Goal: Information Seeking & Learning: Find specific fact

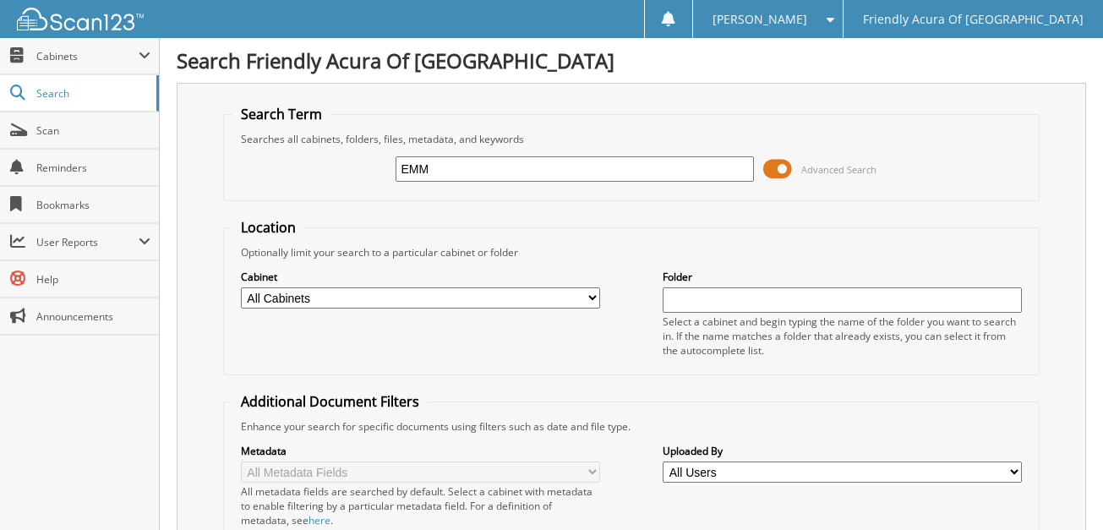
click at [457, 171] on input "EMM" at bounding box center [575, 168] width 359 height 25
type input "E"
type input "reza"
click at [58, 90] on span "Search" at bounding box center [92, 93] width 112 height 14
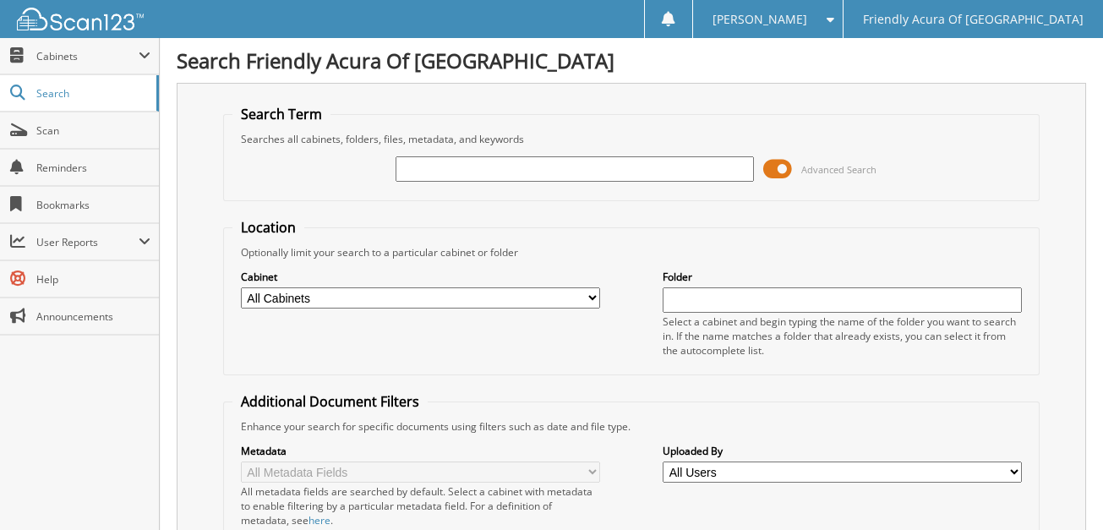
click at [58, 90] on span "Search" at bounding box center [92, 93] width 112 height 14
click at [71, 54] on span "Cabinets" at bounding box center [87, 56] width 102 height 14
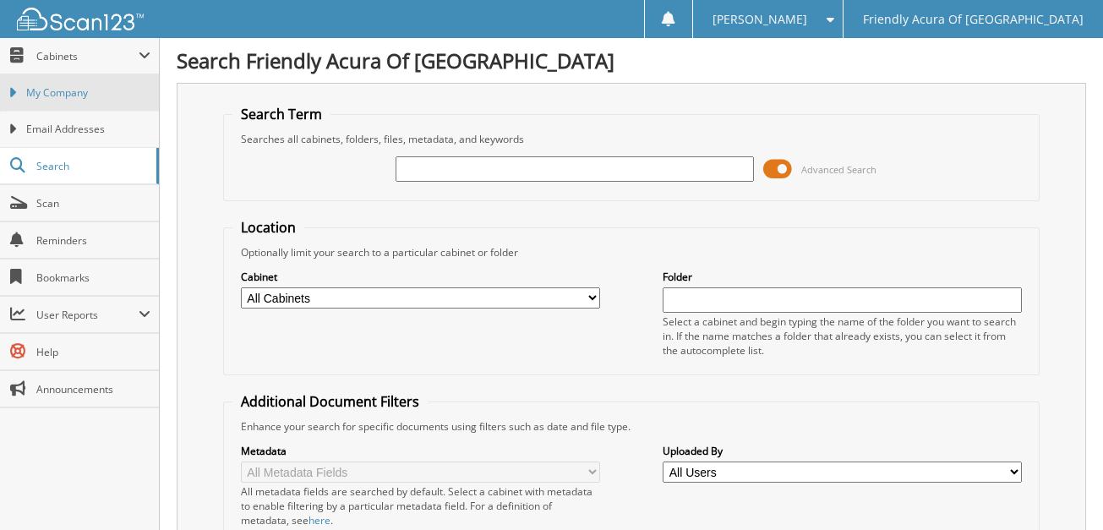
click at [79, 92] on span "My Company" at bounding box center [88, 92] width 124 height 15
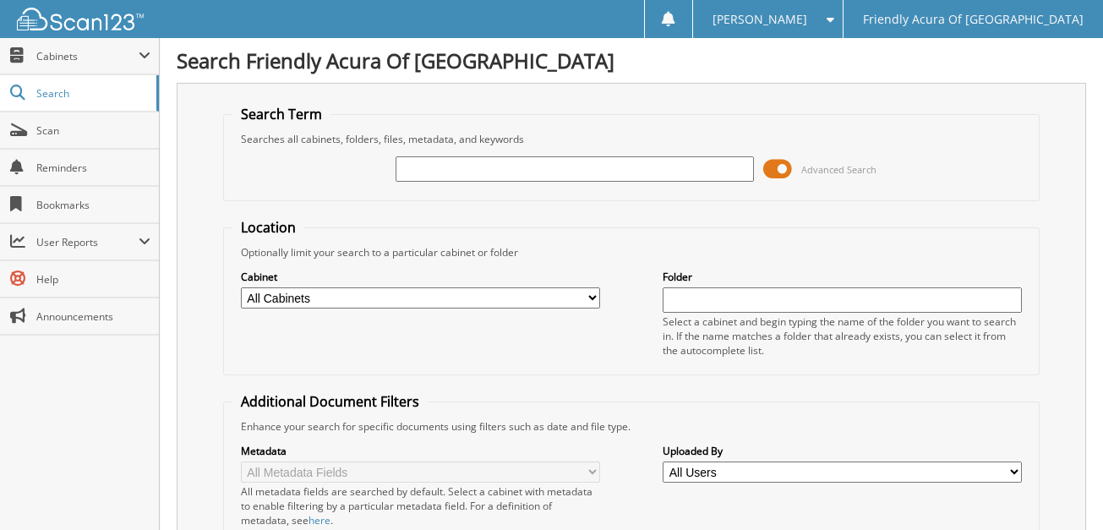
click at [417, 166] on input "text" at bounding box center [575, 168] width 359 height 25
type input "reza"
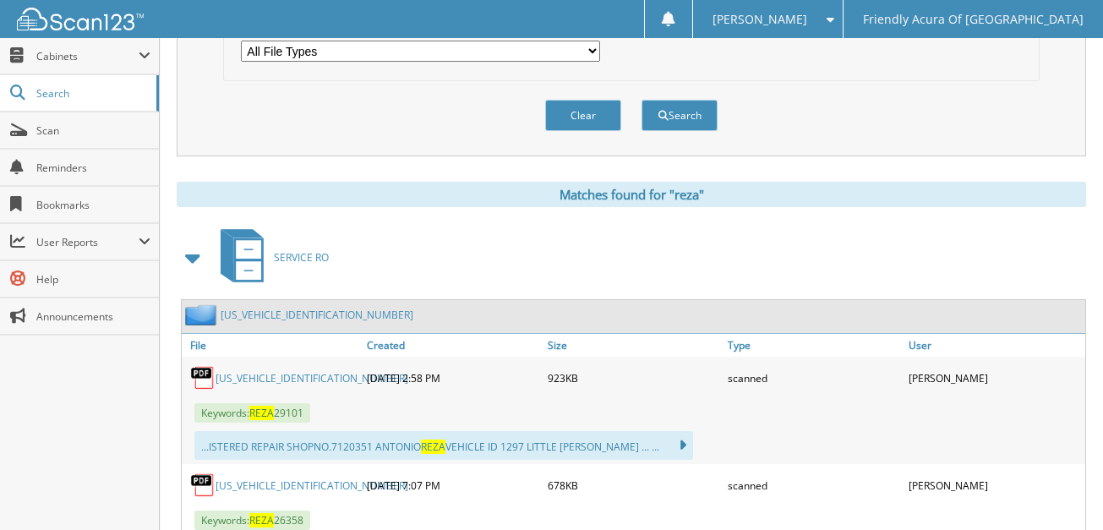
scroll to position [692, 0]
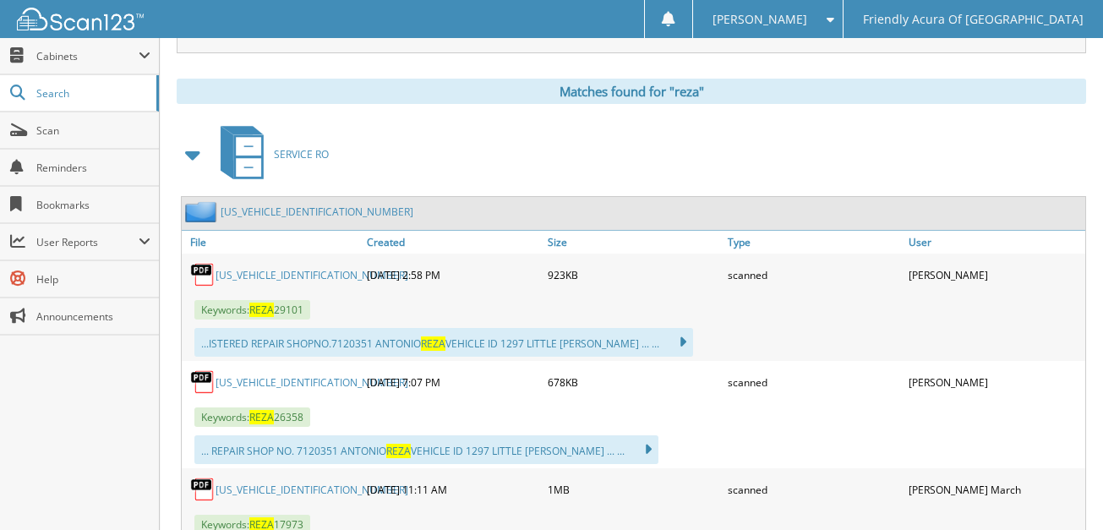
click at [193, 144] on span at bounding box center [194, 155] width 24 height 30
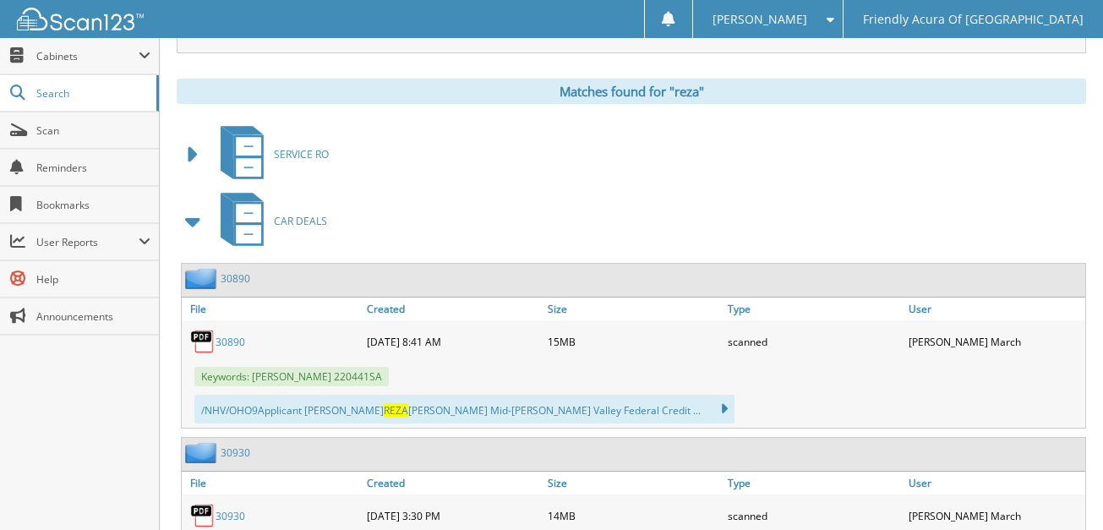
click at [238, 204] on icon at bounding box center [248, 213] width 25 height 19
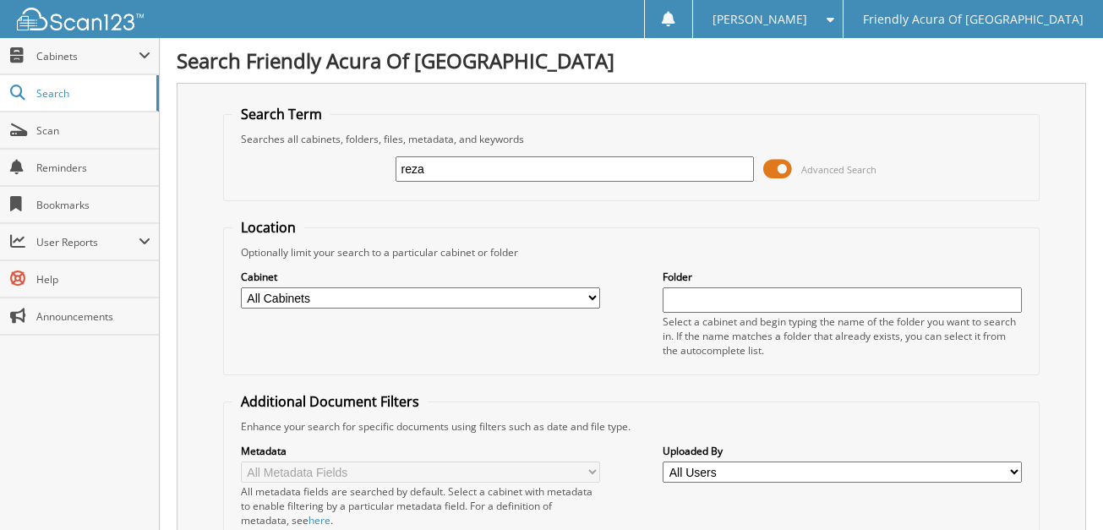
type input "reza"
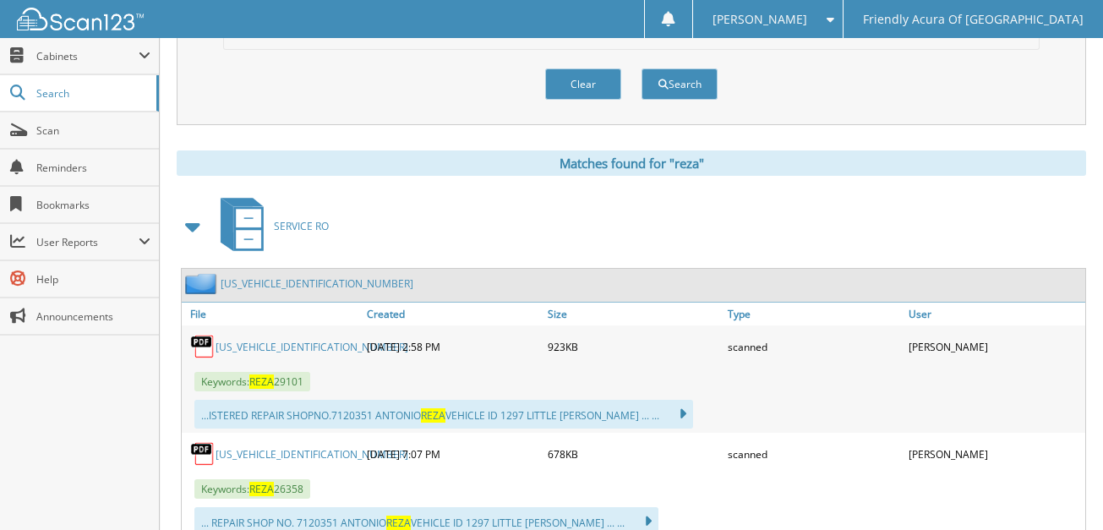
scroll to position [614, 0]
